Goal: Task Accomplishment & Management: Use online tool/utility

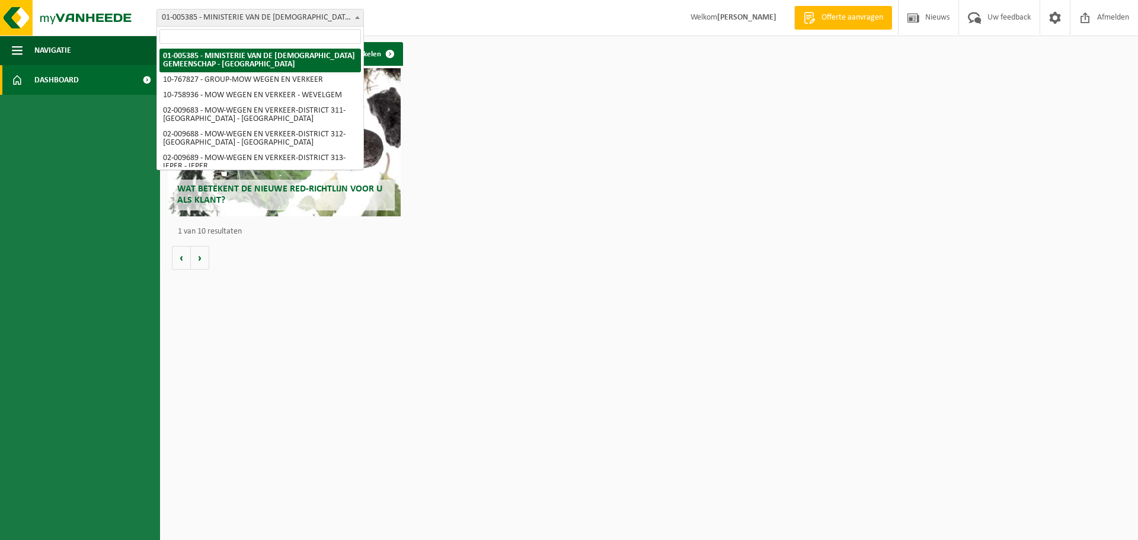
click at [337, 20] on span "01-005385 - MINISTERIE VAN DE [DEMOGRAPHIC_DATA] GEMEENSCHAP - [GEOGRAPHIC_DATA]" at bounding box center [260, 17] width 206 height 17
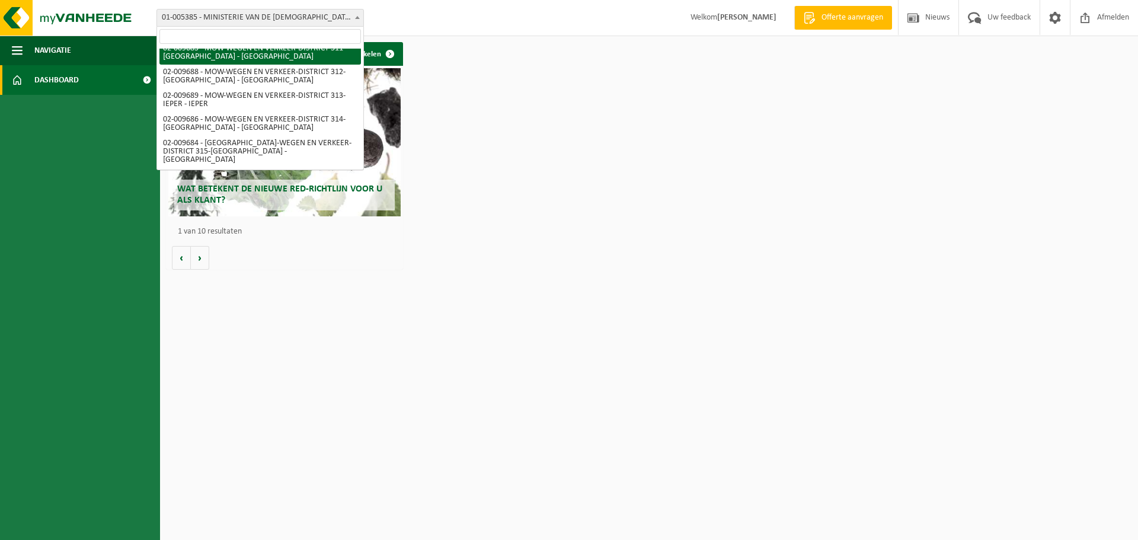
scroll to position [78, 0]
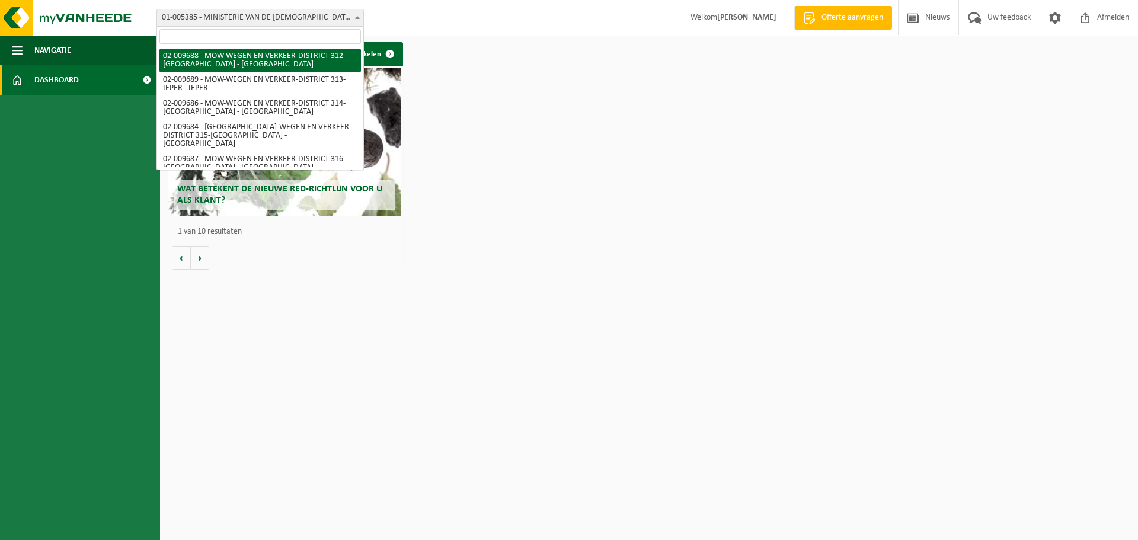
select select "1850"
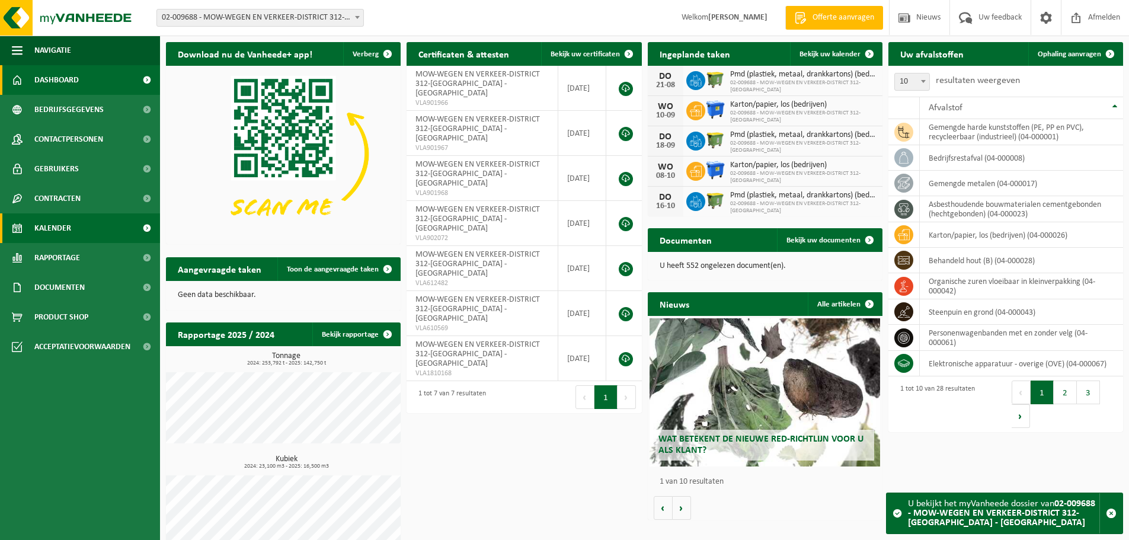
click at [116, 232] on link "Kalender" at bounding box center [80, 228] width 160 height 30
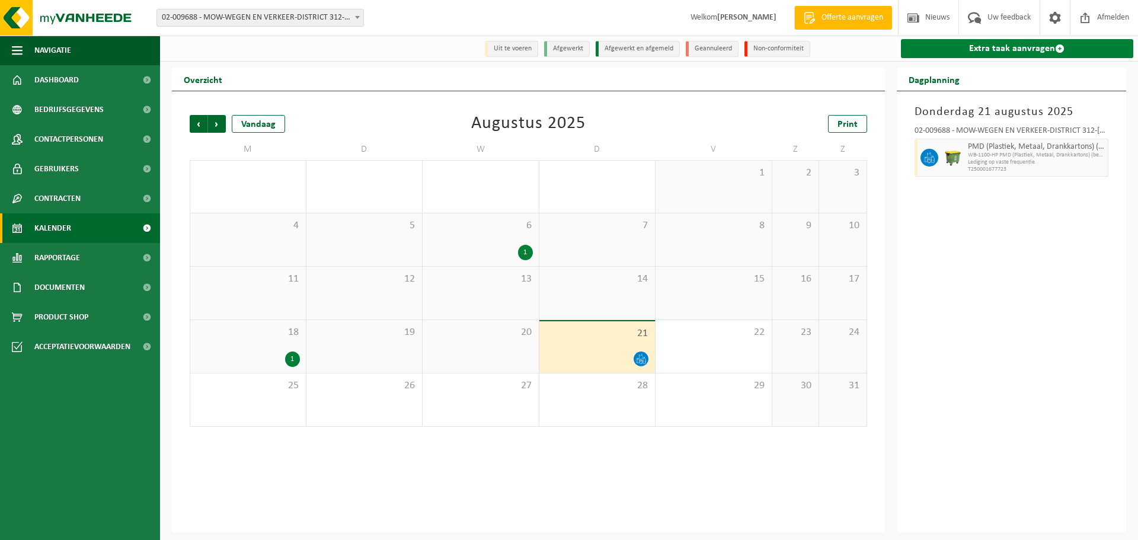
click at [989, 46] on link "Extra taak aanvragen" at bounding box center [1017, 48] width 233 height 19
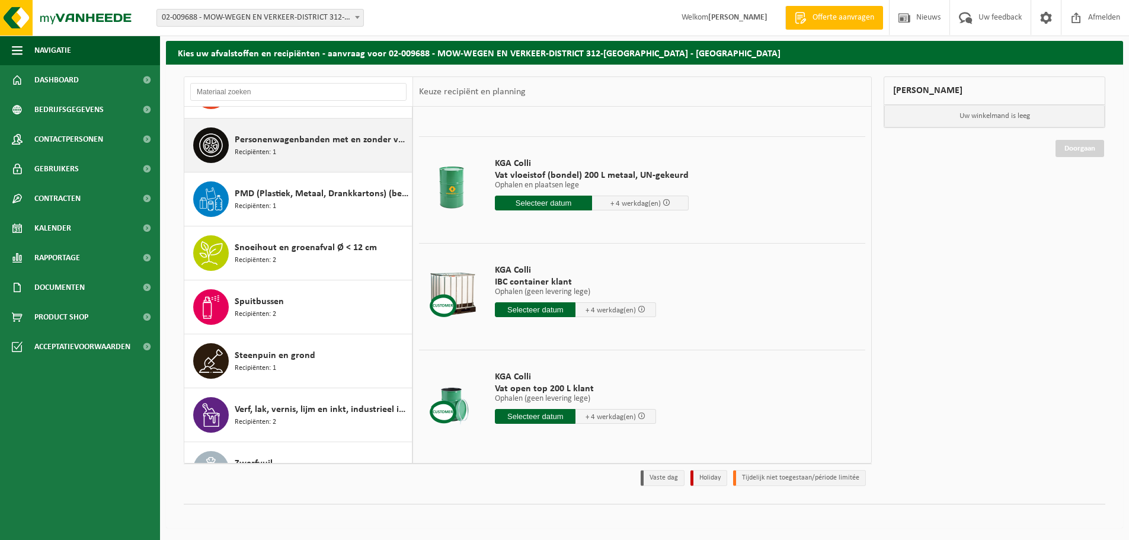
scroll to position [1099, 0]
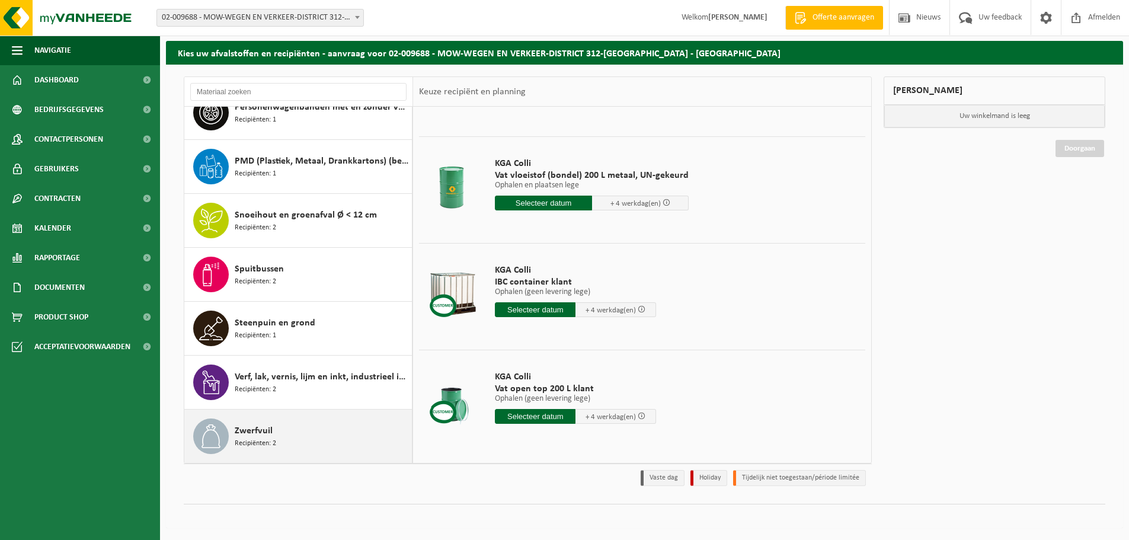
click at [287, 440] on div "Zwerfvuil Recipiënten: 2" at bounding box center [322, 436] width 174 height 36
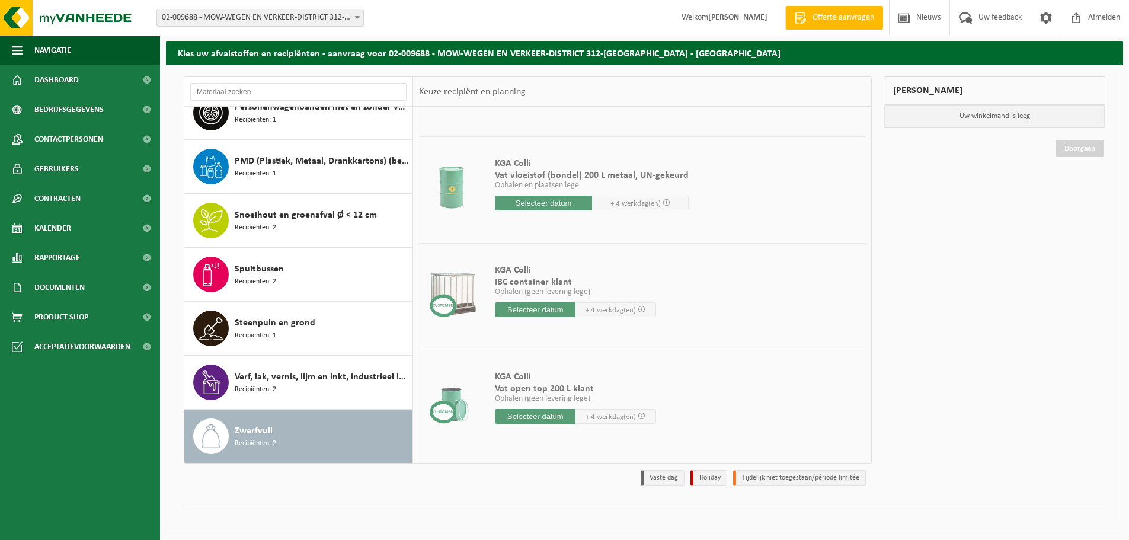
scroll to position [0, 0]
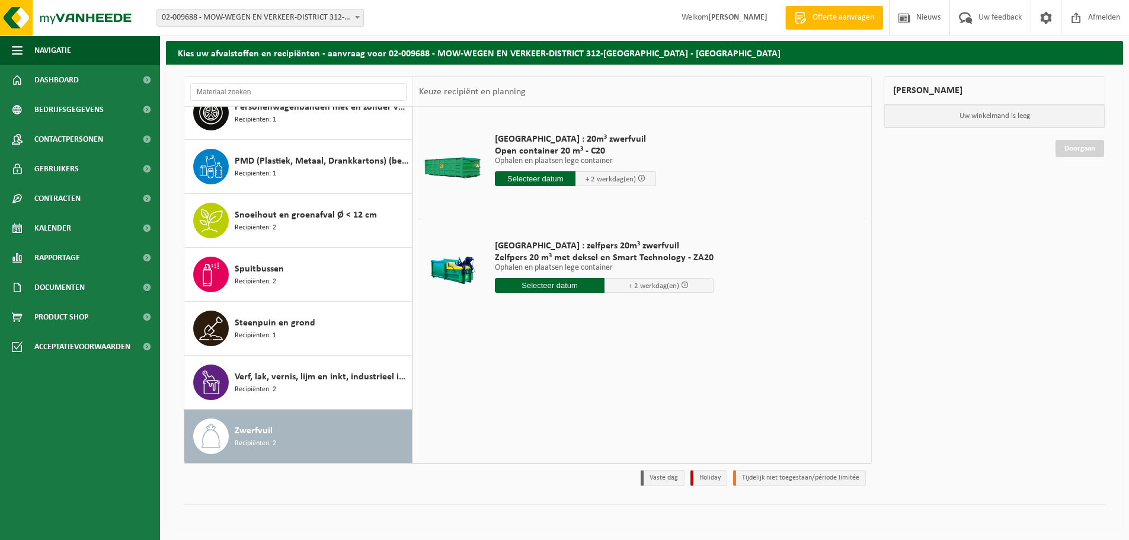
click at [534, 176] on input "text" at bounding box center [535, 178] width 81 height 15
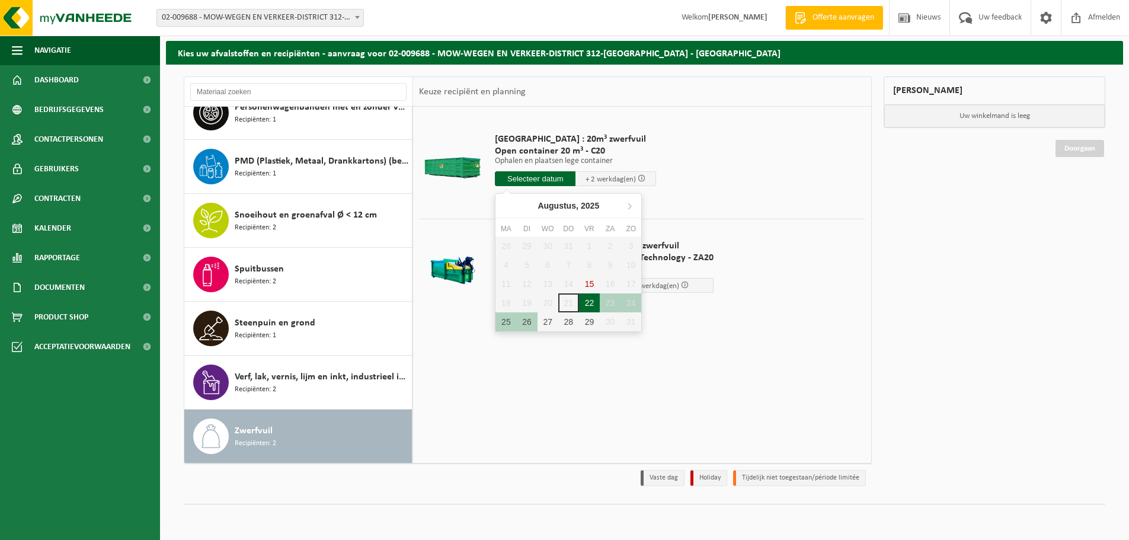
click at [589, 301] on div "22" at bounding box center [589, 302] width 21 height 19
type input "Van [DATE]"
type input "[DATE]"
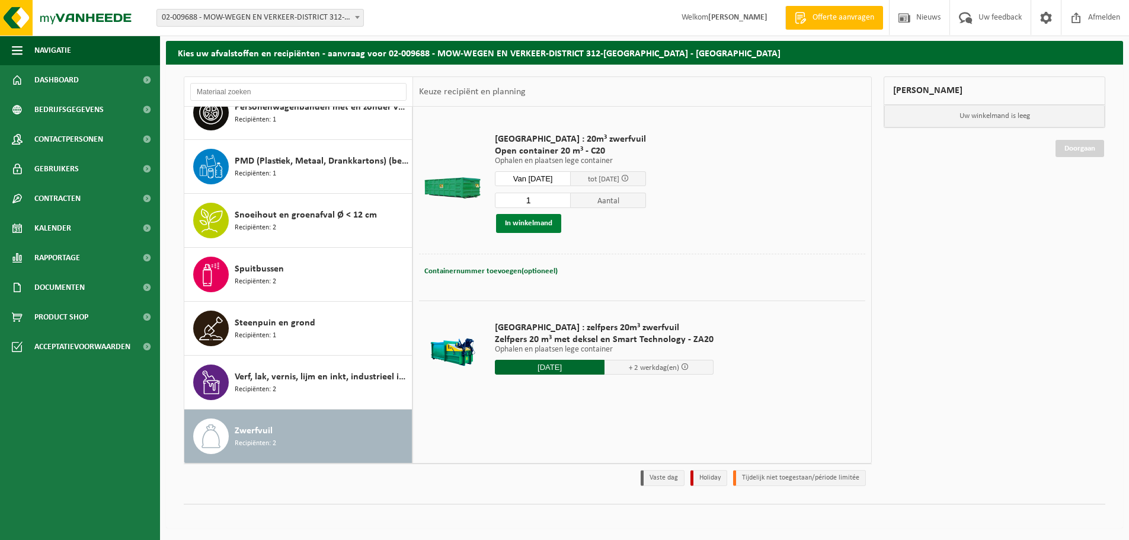
click at [532, 222] on button "In winkelmand" at bounding box center [528, 223] width 65 height 19
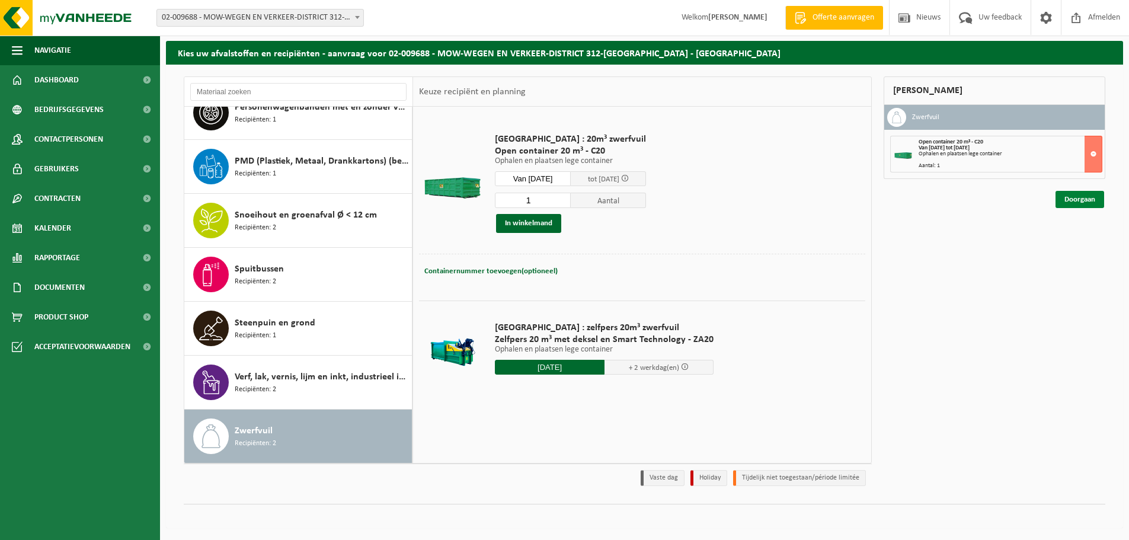
click at [1082, 201] on link "Doorgaan" at bounding box center [1079, 199] width 49 height 17
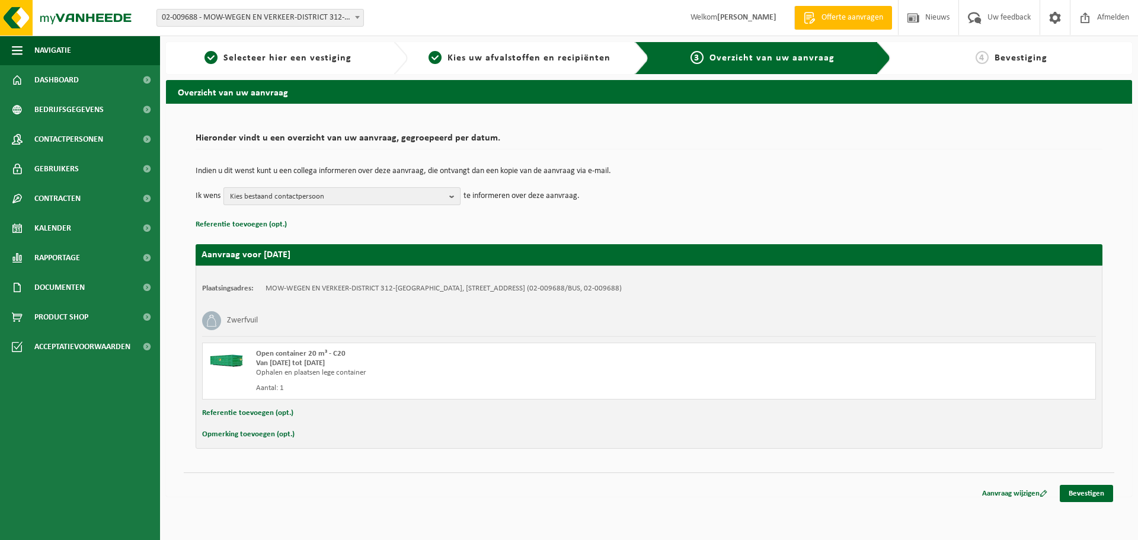
click at [373, 195] on span "Kies bestaand contactpersoon" at bounding box center [337, 197] width 215 height 18
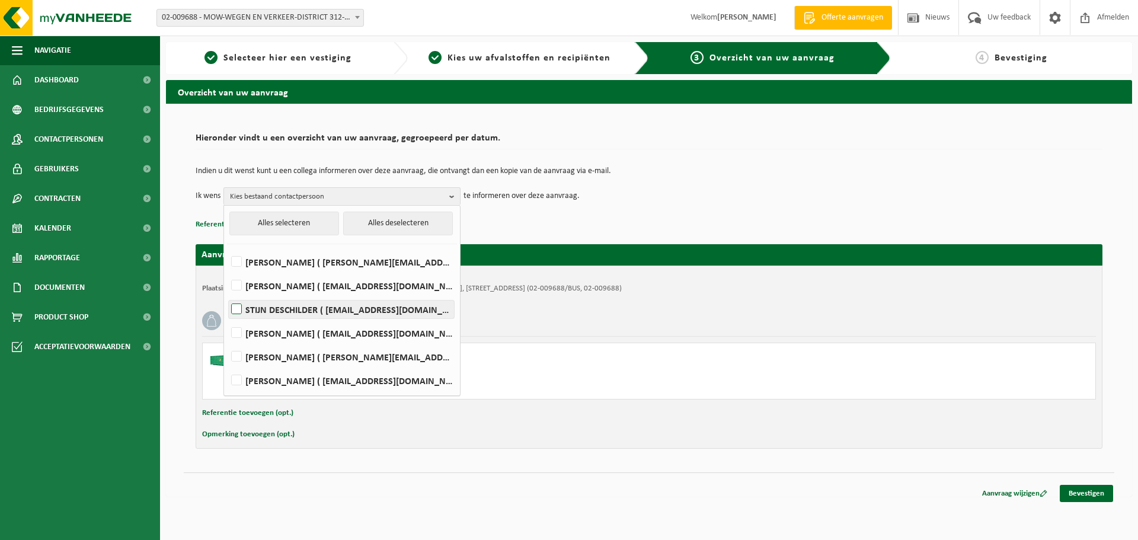
click at [245, 308] on label "STIJN DESCHILDER ( stijn.deschilder@mow.vlaanderen.be )" at bounding box center [341, 309] width 225 height 18
click at [227, 295] on input "STIJN DESCHILDER ( stijn.deschilder@mow.vlaanderen.be )" at bounding box center [226, 294] width 1 height 1
checkbox input "true"
click at [242, 289] on label "Stefaan creupelandt ( stefaan.creupelandt@mow.vlaanderen.be )" at bounding box center [341, 286] width 225 height 18
click at [227, 271] on input "Stefaan creupelandt ( stefaan.creupelandt@mow.vlaanderen.be )" at bounding box center [226, 270] width 1 height 1
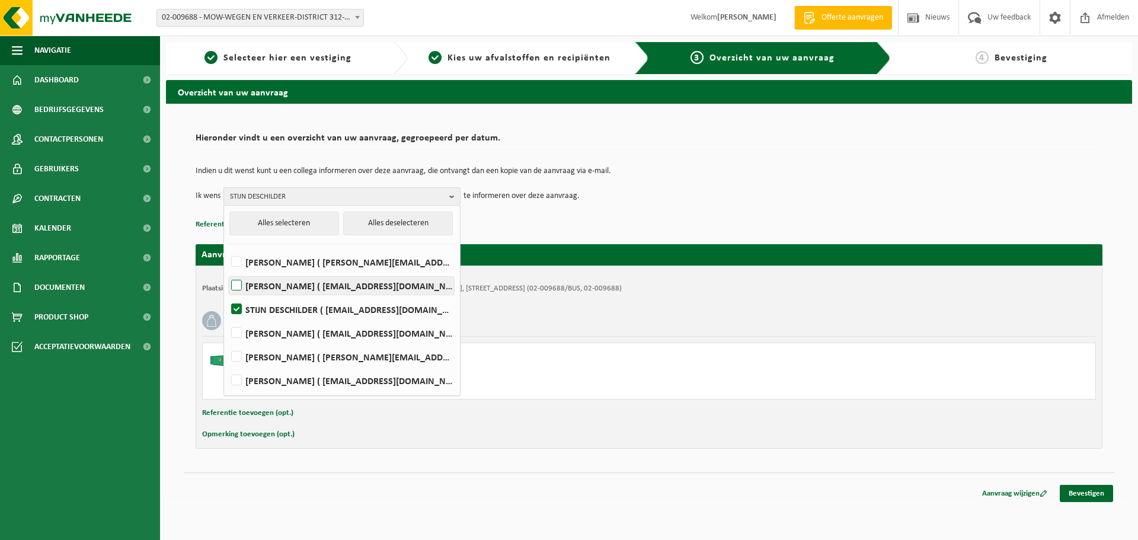
checkbox input "true"
click at [776, 179] on td "Indien u dit wenst kunt u een collega informeren over deze aanvraag, die ontvan…" at bounding box center [649, 177] width 907 height 20
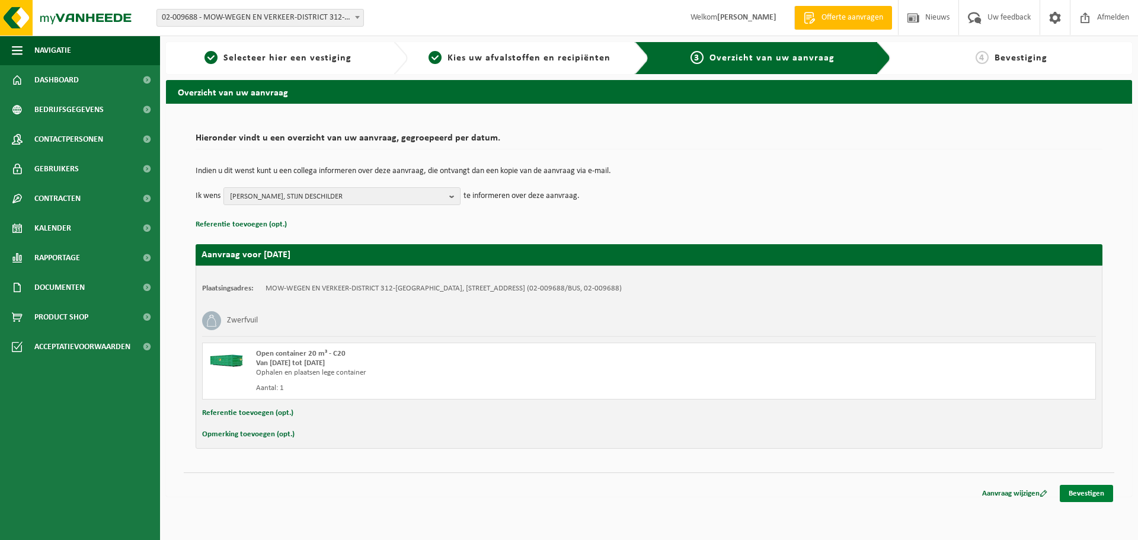
click at [1100, 494] on link "Bevestigen" at bounding box center [1086, 493] width 53 height 17
